Goal: Task Accomplishment & Management: Use online tool/utility

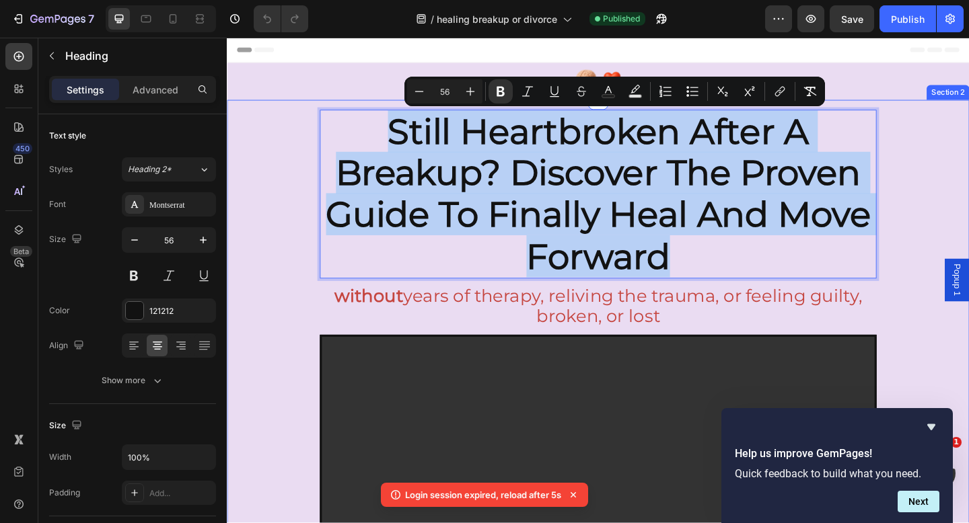
click at [968, 198] on div "still heartbroken after a breakup? discover the proven guide to finally heal an…" at bounding box center [630, 404] width 807 height 596
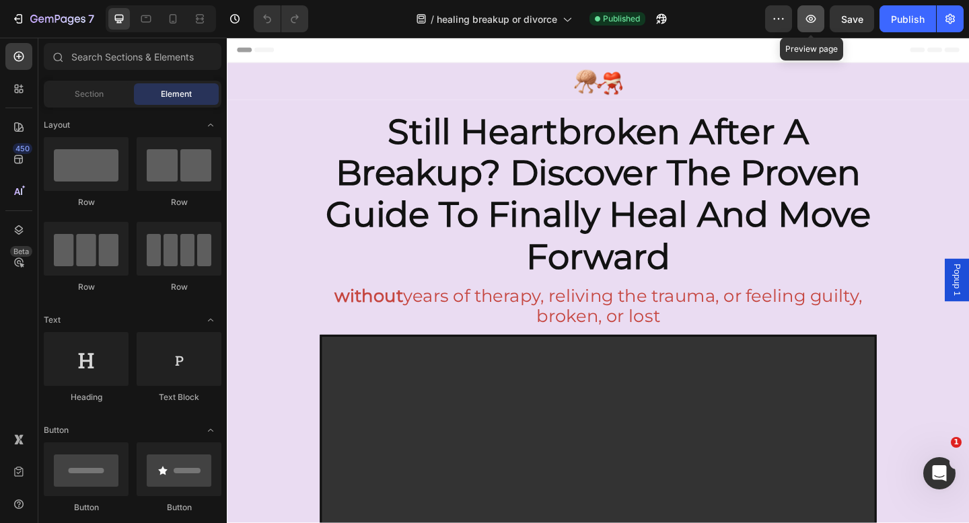
click at [803, 22] on button "button" at bounding box center [810, 18] width 27 height 27
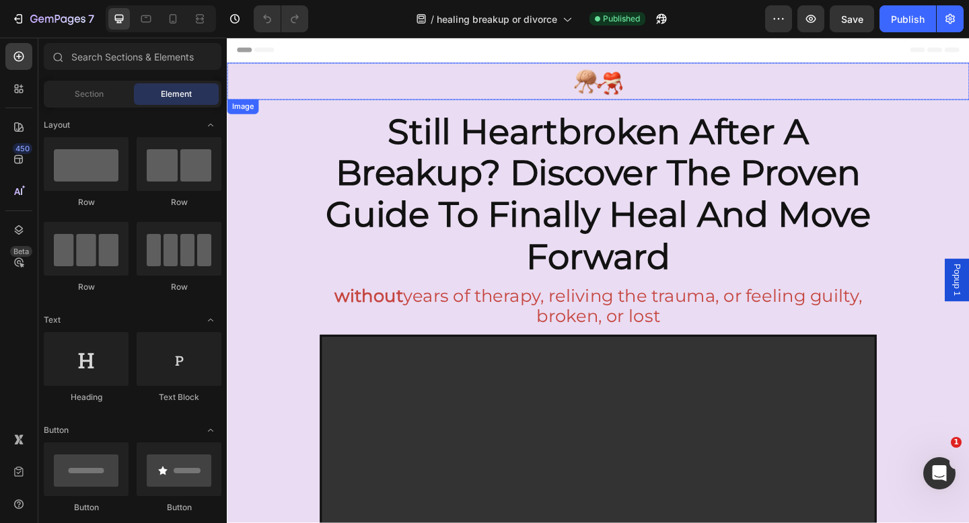
click at [650, 96] on img at bounding box center [630, 85] width 807 height 40
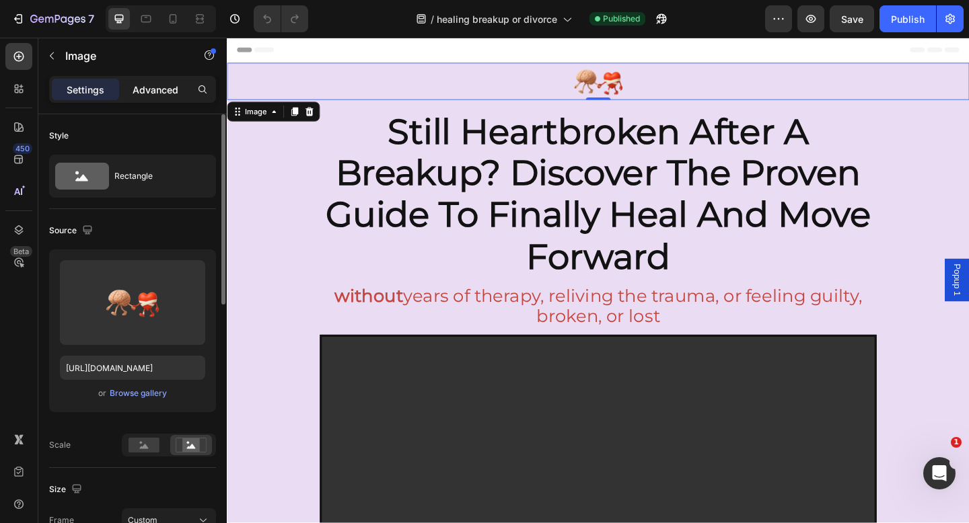
click at [149, 93] on p "Advanced" at bounding box center [156, 90] width 46 height 14
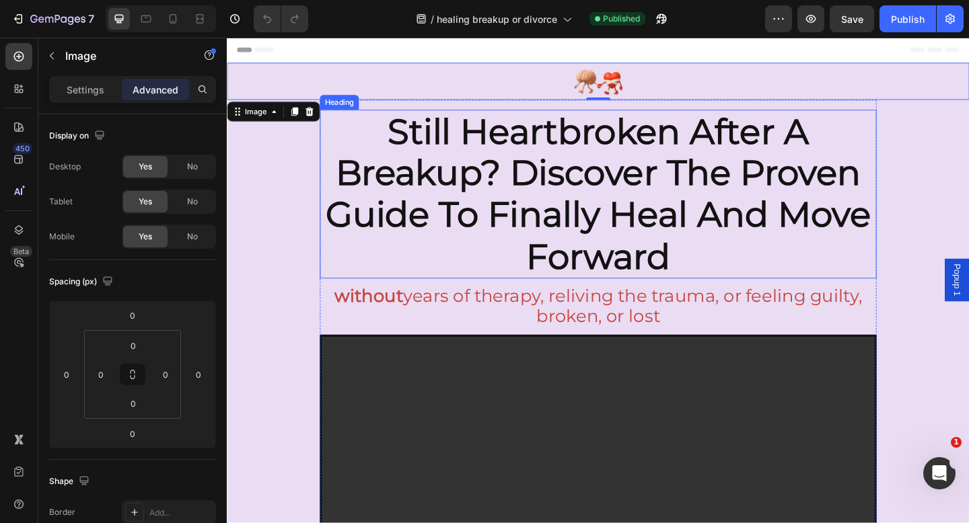
click at [485, 141] on strong "still heartbroken after a breakup? discover the proven guide to finally heal an…" at bounding box center [630, 208] width 593 height 182
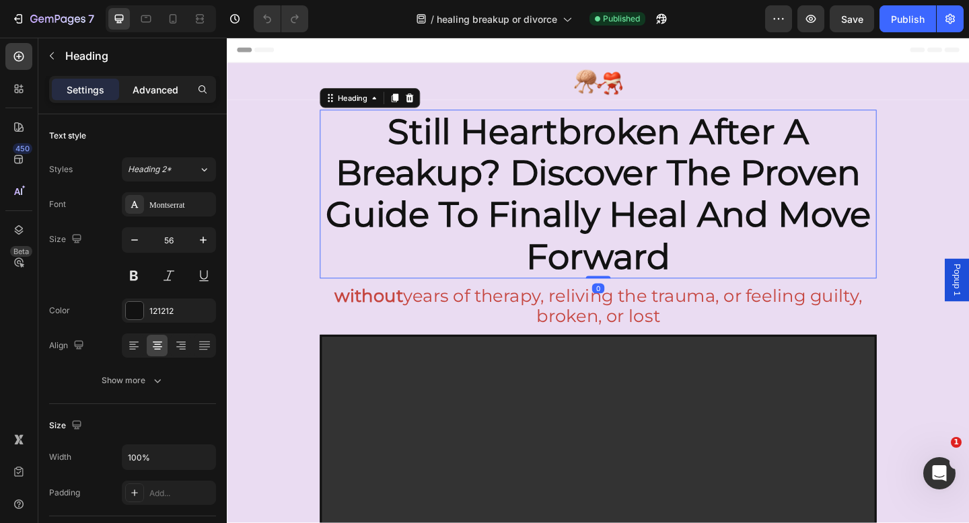
click at [149, 87] on p "Advanced" at bounding box center [156, 90] width 46 height 14
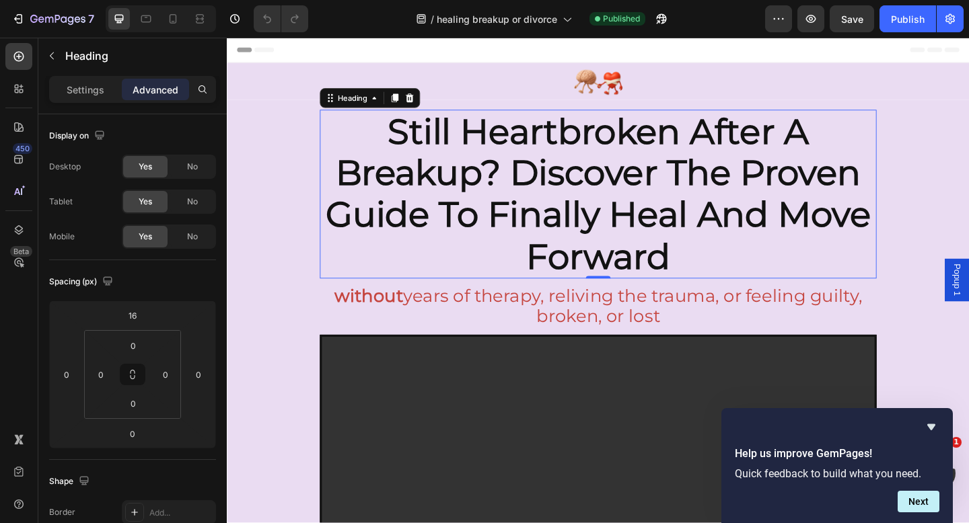
click at [643, 168] on strong "still heartbroken after a breakup? discover the proven guide to finally heal an…" at bounding box center [630, 208] width 593 height 182
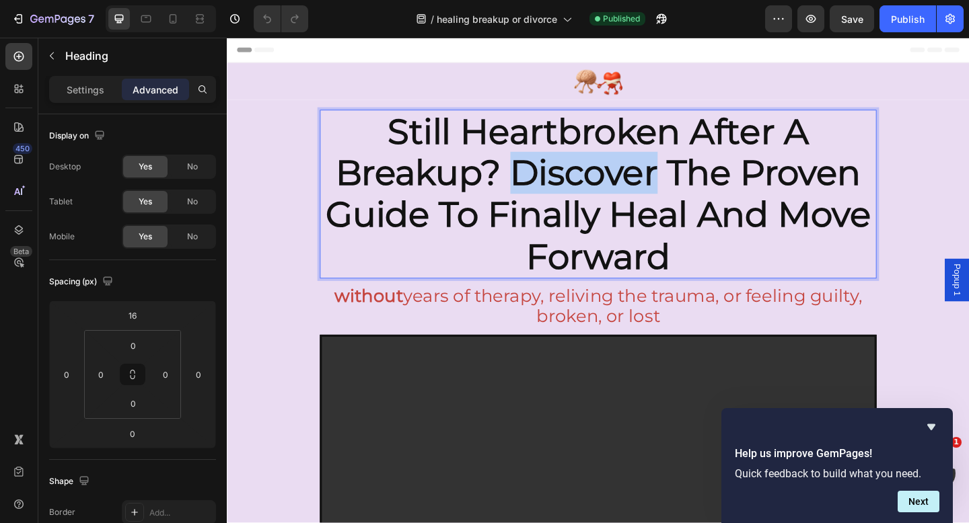
click at [643, 168] on strong "still heartbroken after a breakup? discover the proven guide to finally heal an…" at bounding box center [630, 208] width 593 height 182
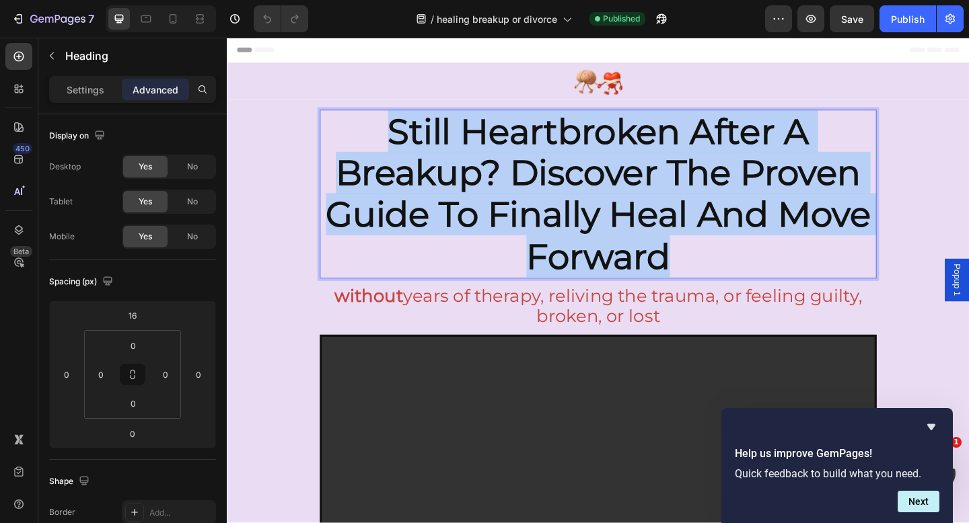
click at [643, 168] on strong "still heartbroken after a breakup? discover the proven guide to finally heal an…" at bounding box center [630, 208] width 593 height 182
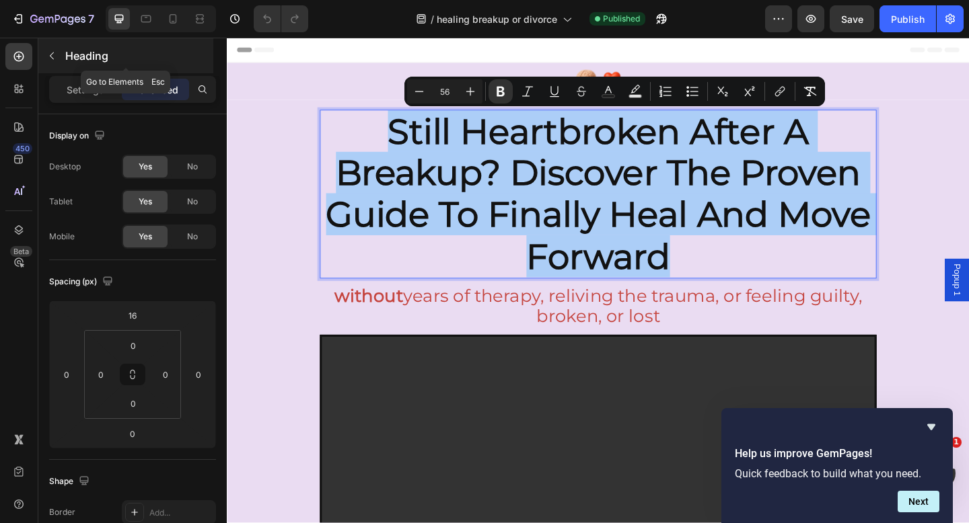
click at [51, 54] on icon "button" at bounding box center [51, 55] width 11 height 11
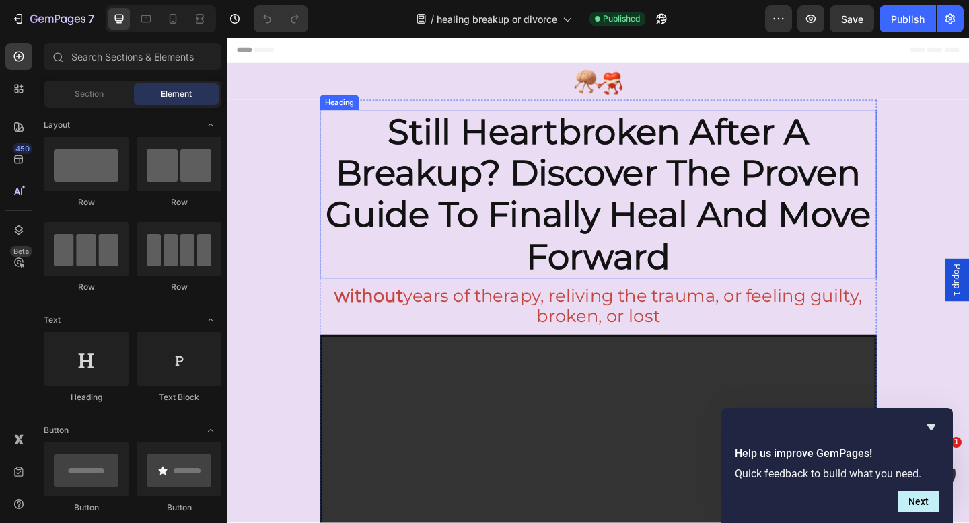
click at [425, 180] on strong "still heartbroken after a breakup? discover the proven guide to finally heal an…" at bounding box center [630, 208] width 593 height 182
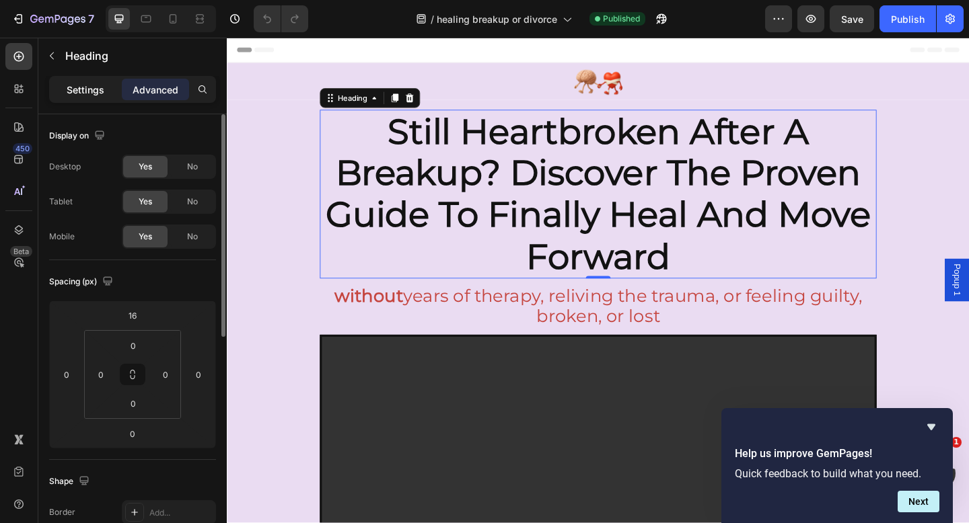
click at [70, 98] on div "Settings" at bounding box center [85, 90] width 67 height 22
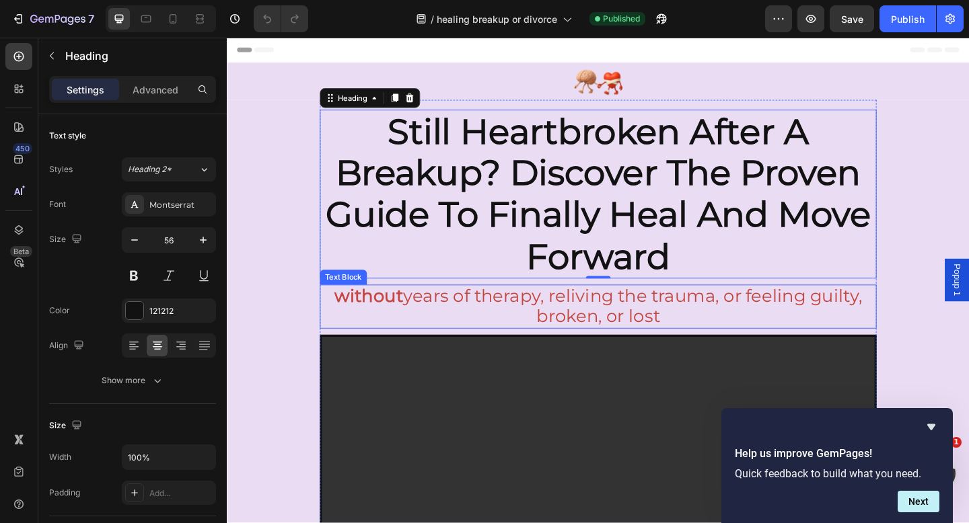
click at [610, 322] on p "without years of therapy, reliving the trauma, or feeling guilty, broken, or lo…" at bounding box center [630, 330] width 603 height 45
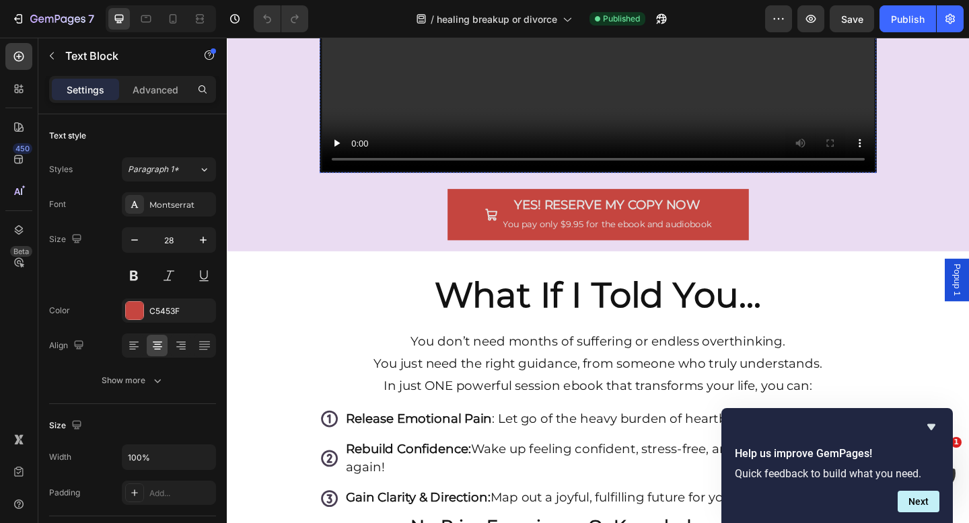
scroll to position [551, 0]
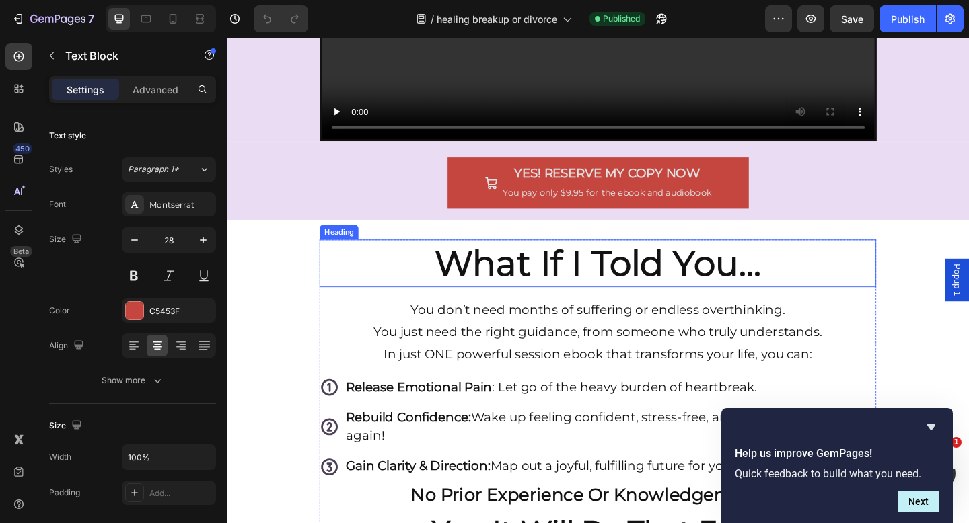
click at [598, 283] on h2 "what if i told you..." at bounding box center [631, 284] width 606 height 52
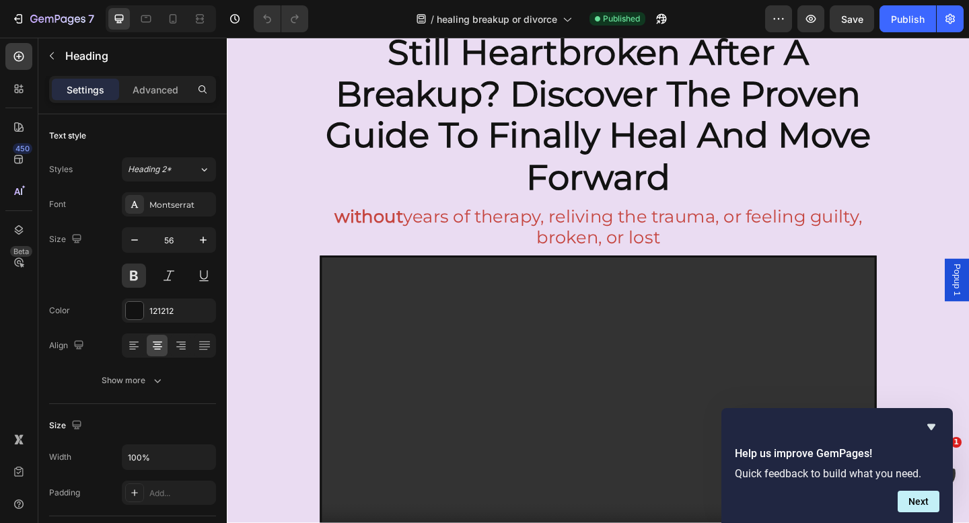
scroll to position [58, 0]
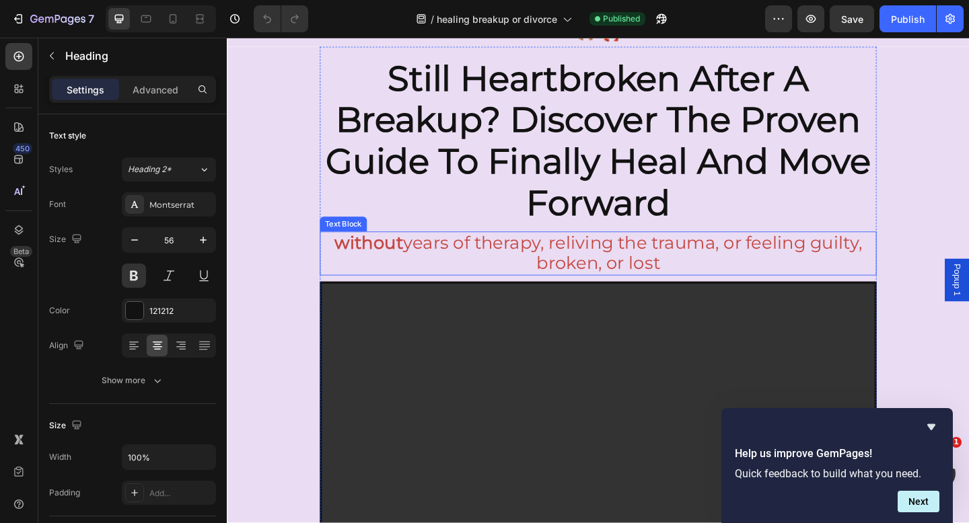
click at [580, 264] on p "without years of therapy, reliving the trauma, or feeling guilty, broken, or lo…" at bounding box center [630, 272] width 603 height 45
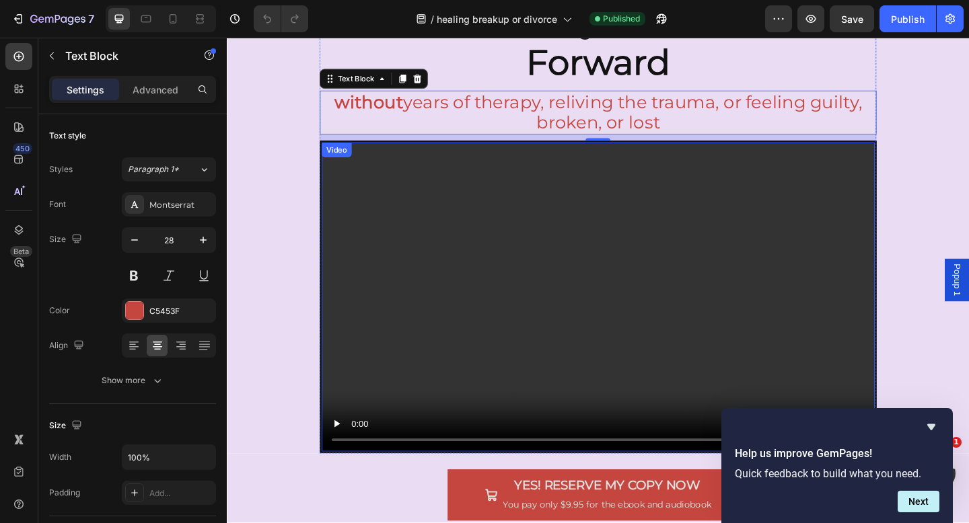
scroll to position [244, 0]
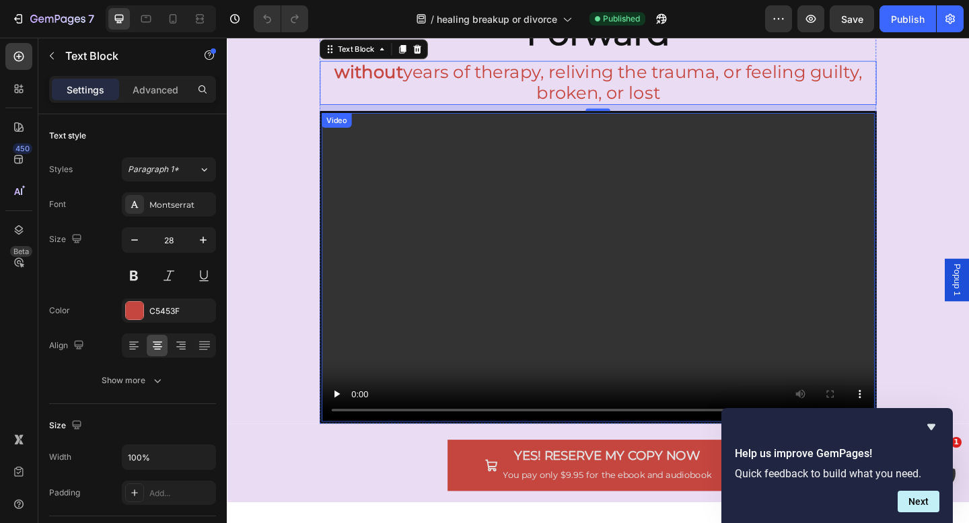
click at [426, 347] on video at bounding box center [631, 289] width 602 height 338
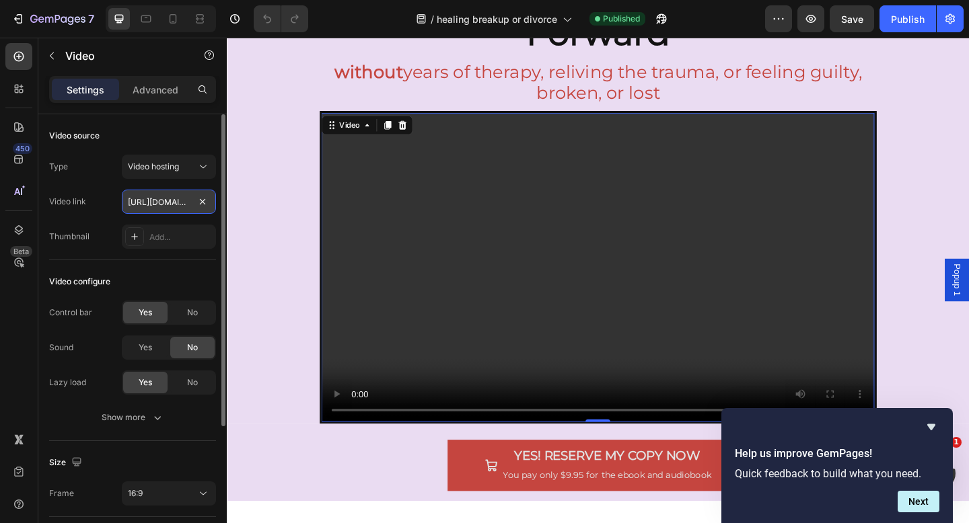
click at [162, 207] on input "[URL][DOMAIN_NAME]" at bounding box center [169, 202] width 94 height 24
copy strong "still heartbroken after a breakup? discover the proven guide to finally heal an…"
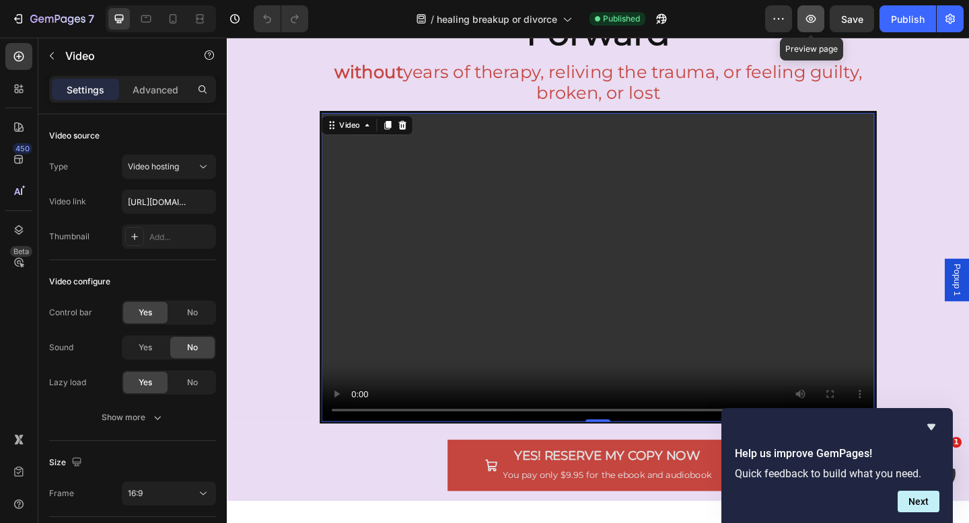
click at [814, 21] on icon "button" at bounding box center [811, 19] width 10 height 8
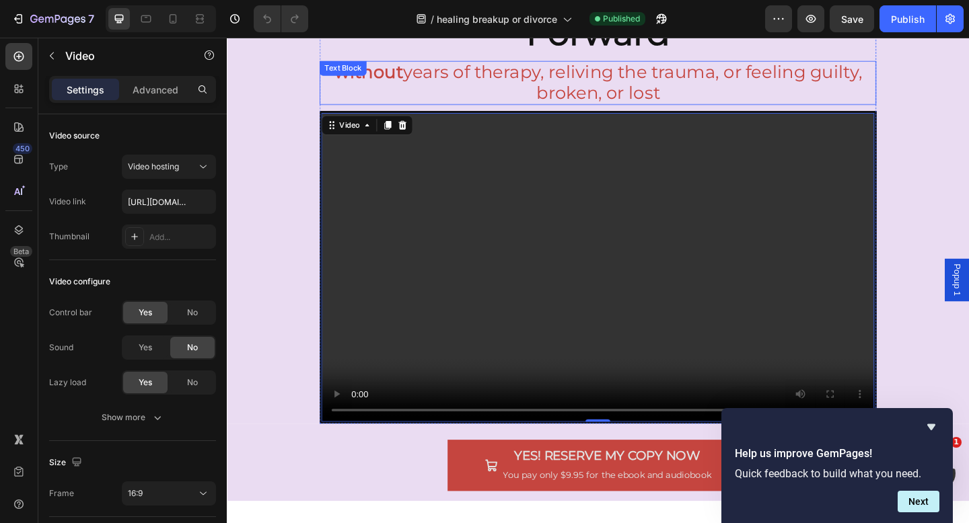
click at [523, 75] on p "without years of therapy, reliving the trauma, or feeling guilty, broken, or lo…" at bounding box center [630, 87] width 603 height 45
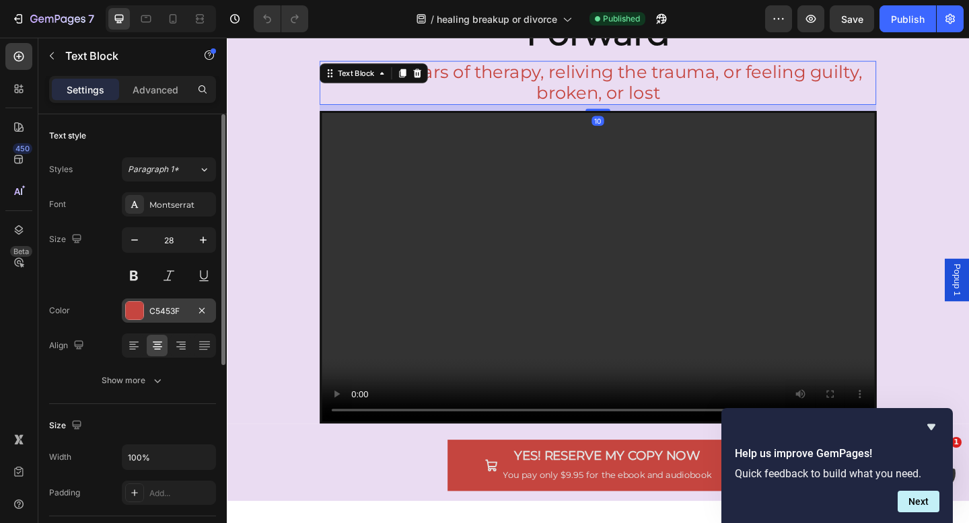
click at [165, 309] on div "C5453F" at bounding box center [168, 311] width 39 height 12
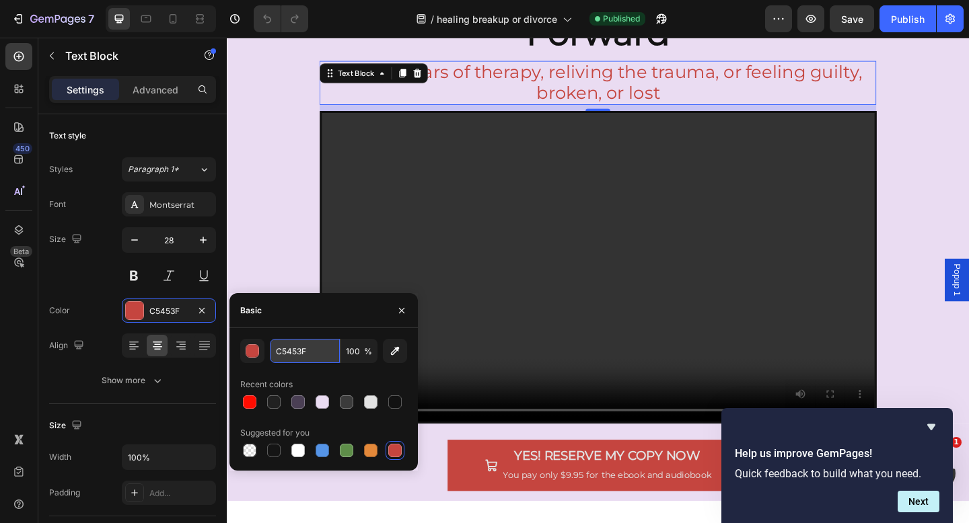
click at [295, 345] on input "C5453F" at bounding box center [305, 351] width 70 height 24
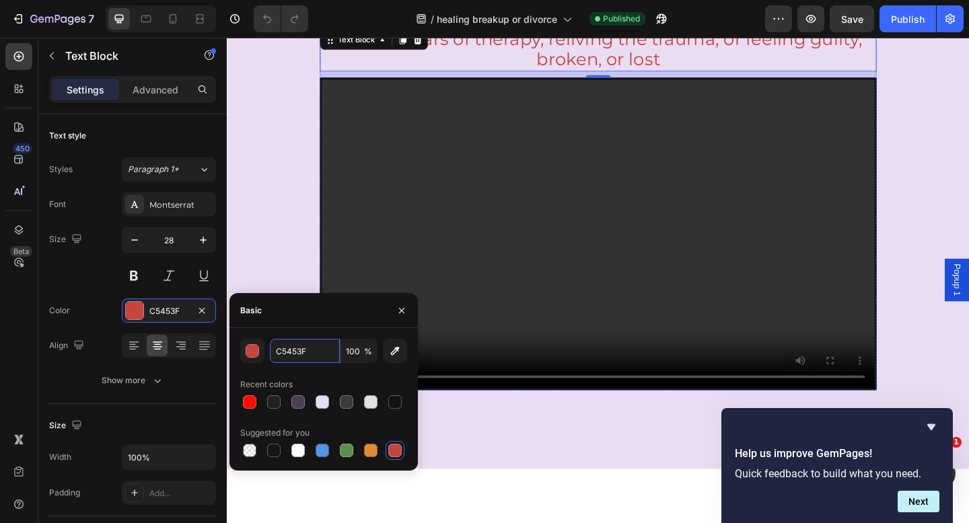
scroll to position [0, 0]
